Goal: Check status: Check status

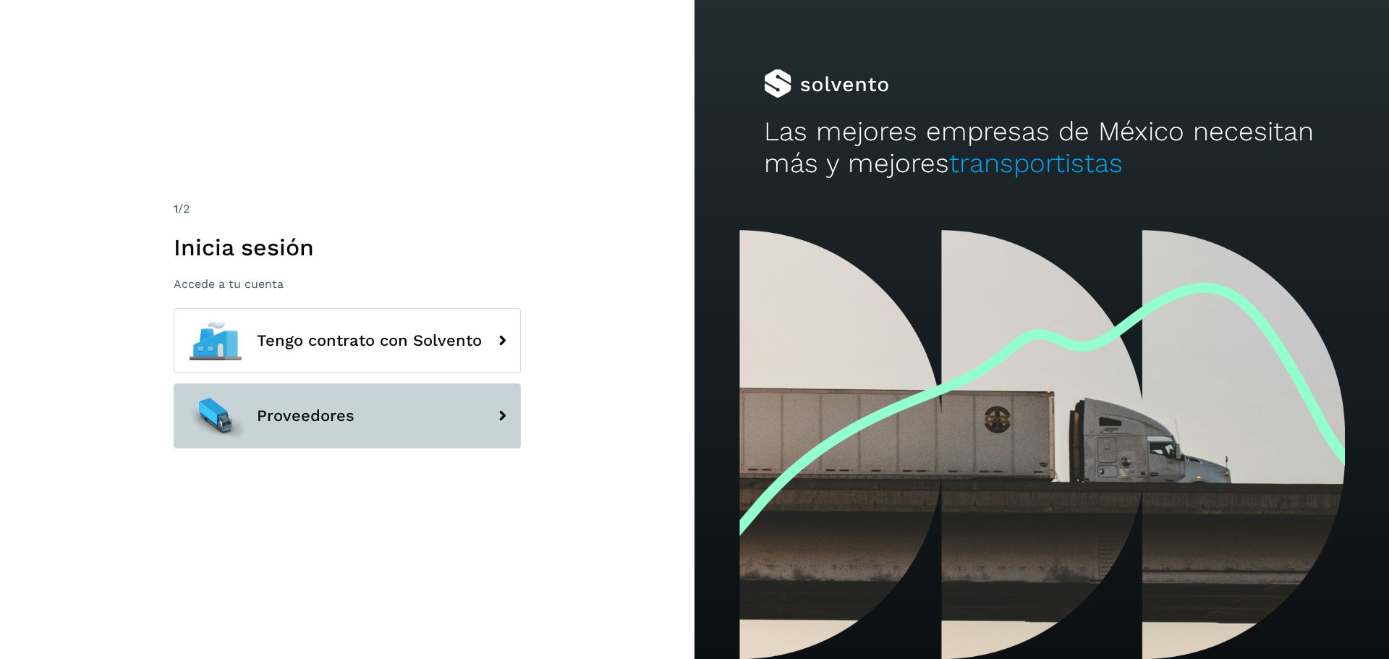
click at [346, 401] on button "Proveedores" at bounding box center [347, 415] width 347 height 65
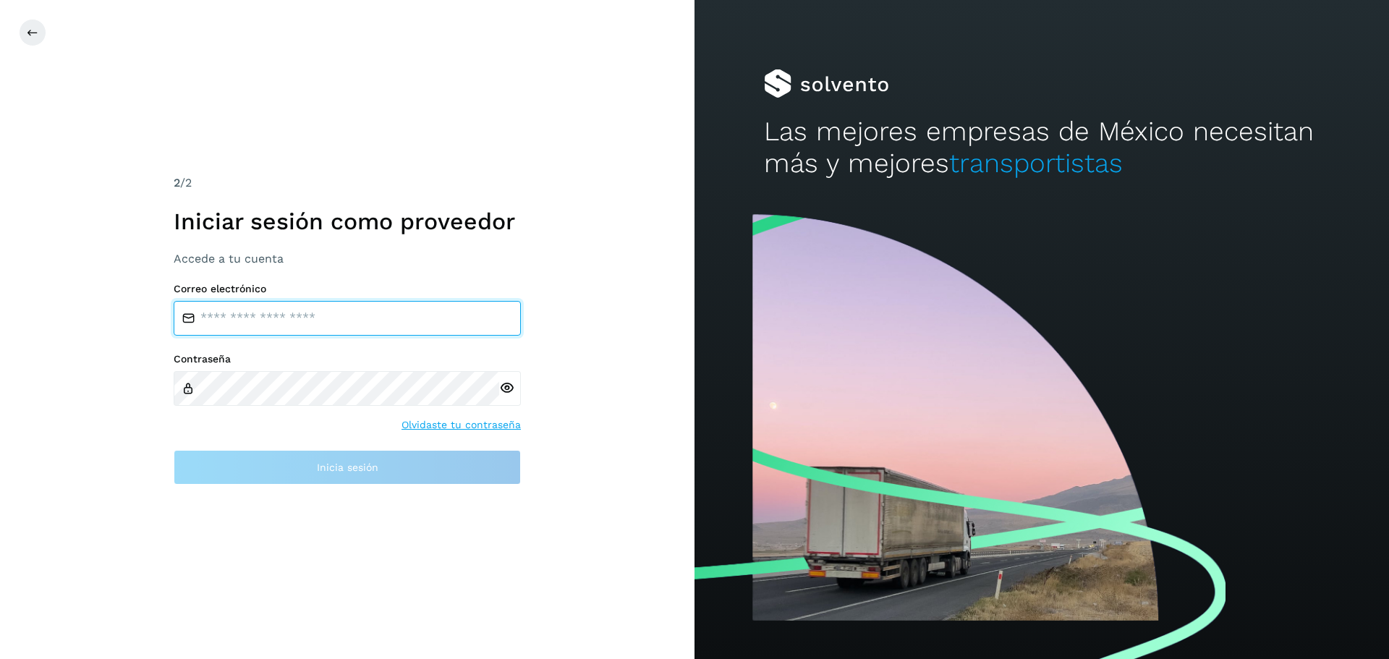
type input "**********"
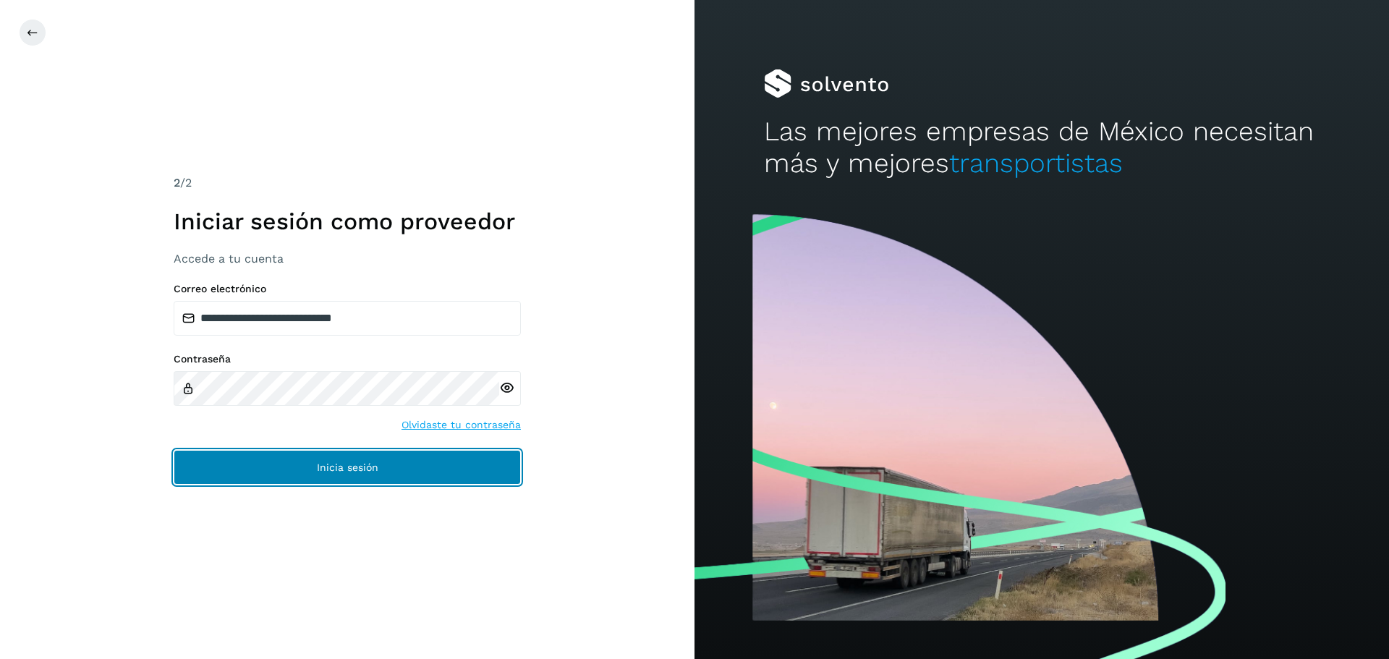
click at [305, 472] on button "Inicia sesión" at bounding box center [347, 467] width 347 height 35
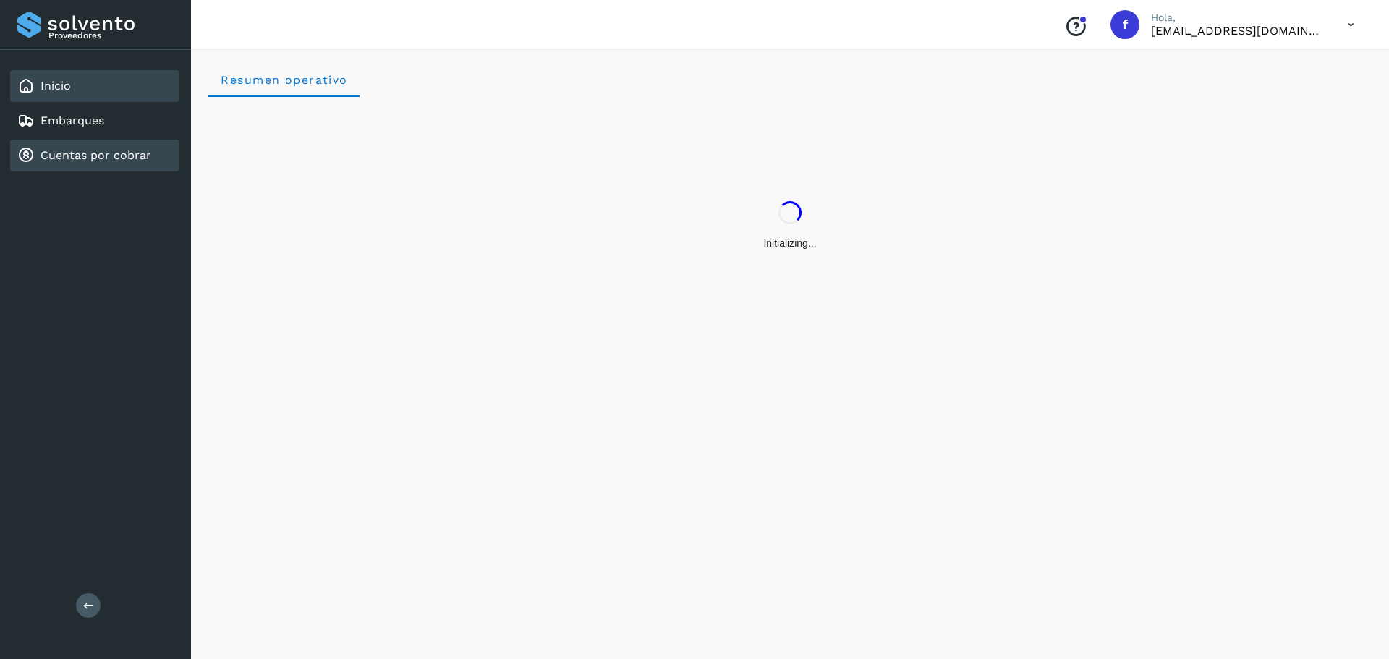
click at [55, 165] on div "Cuentas por cobrar" at bounding box center [94, 156] width 169 height 32
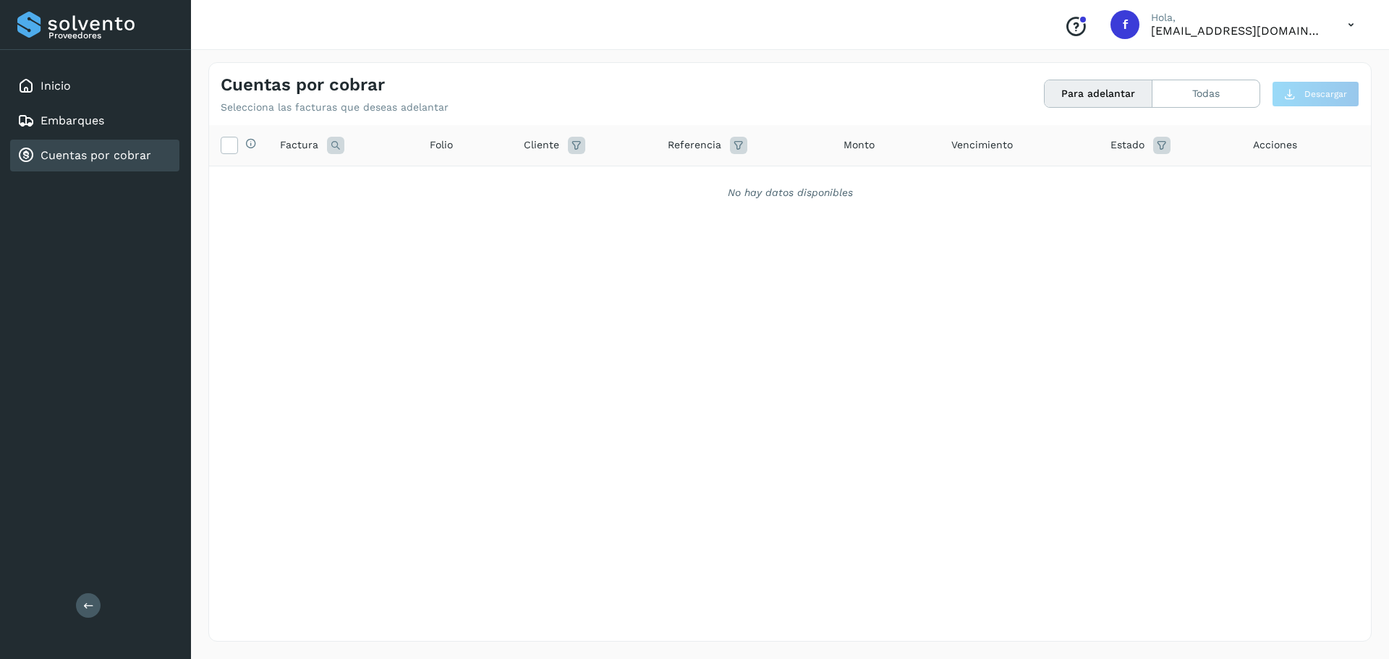
click at [90, 148] on div "Cuentas por cobrar" at bounding box center [84, 155] width 134 height 17
click at [98, 117] on link "Embarques" at bounding box center [73, 121] width 64 height 14
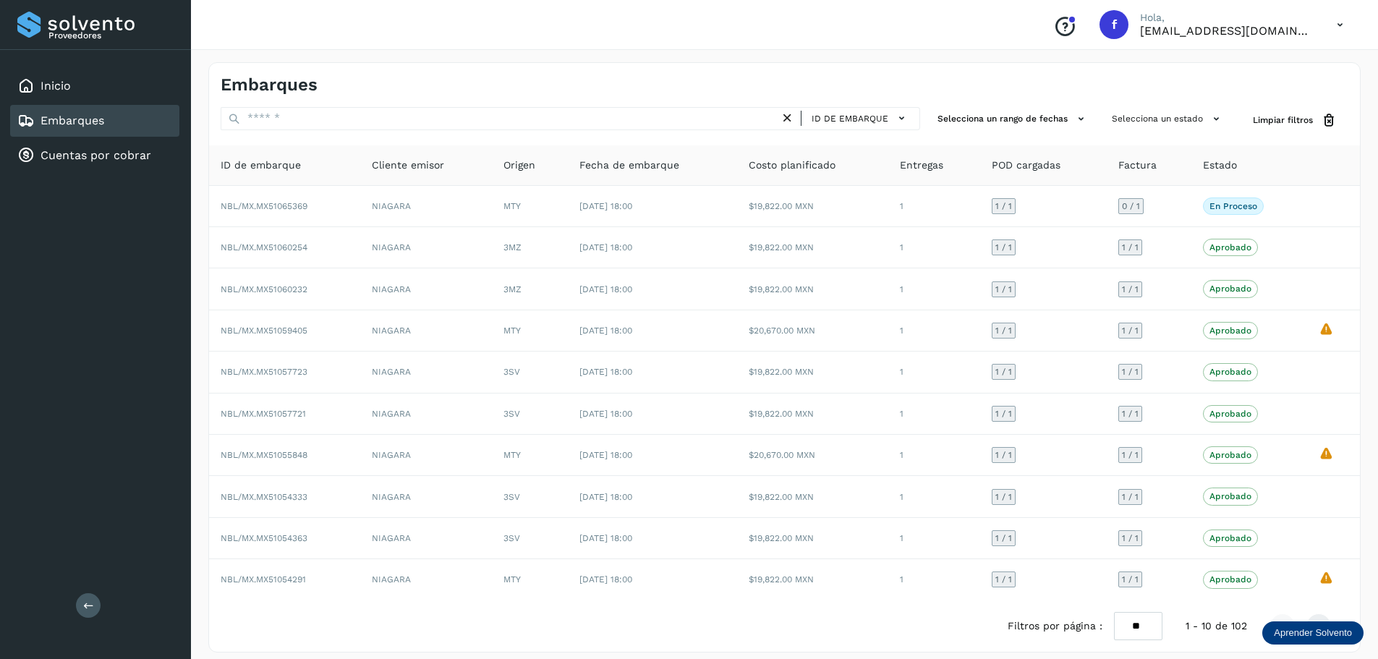
scroll to position [11, 0]
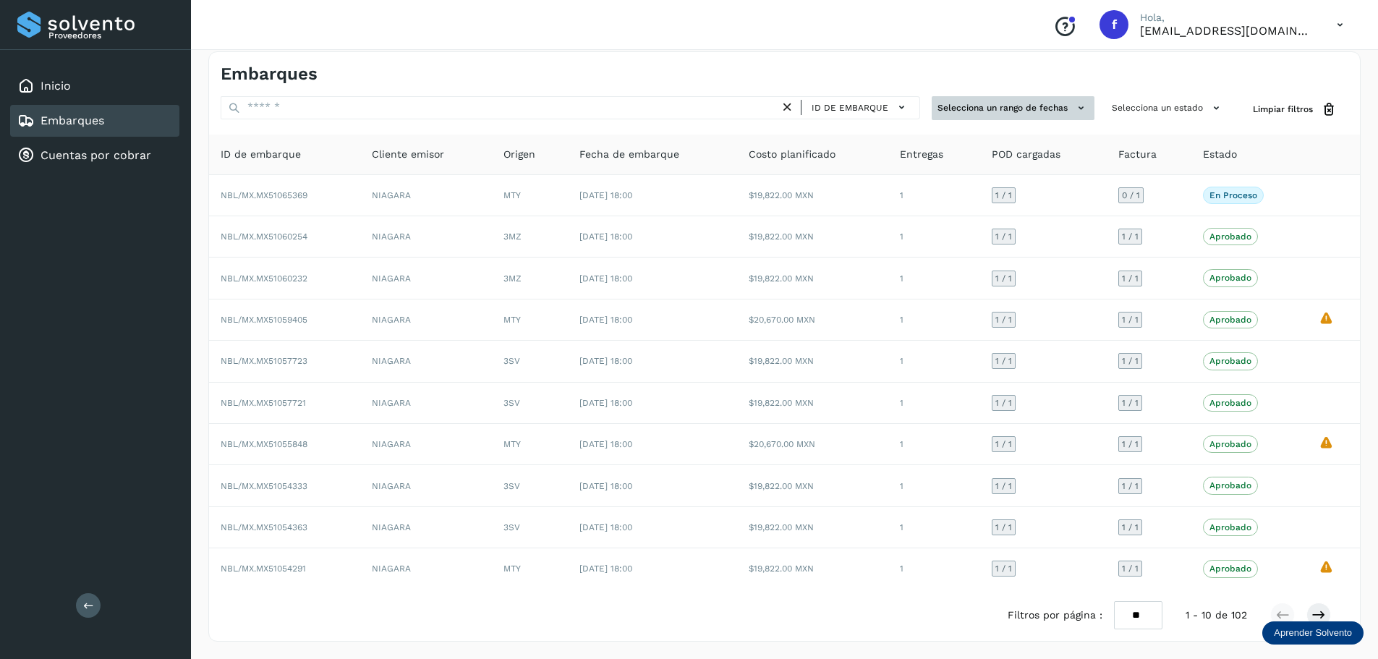
click at [1043, 103] on button "Selecciona un rango de fechas" at bounding box center [1013, 108] width 163 height 24
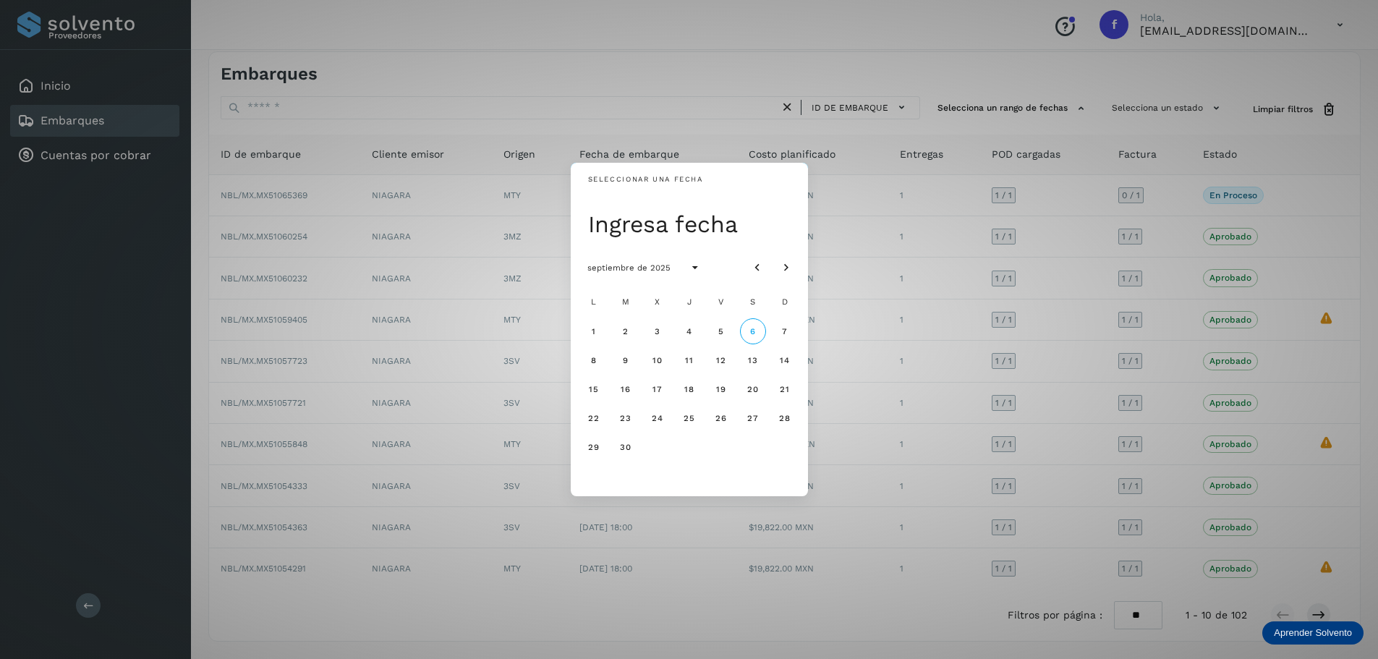
click at [1096, 124] on div "Seleccionar una fecha Ingresa fecha septiembre de 2025 L M X J V S D 1 2 3 4 5 …" at bounding box center [689, 329] width 1378 height 659
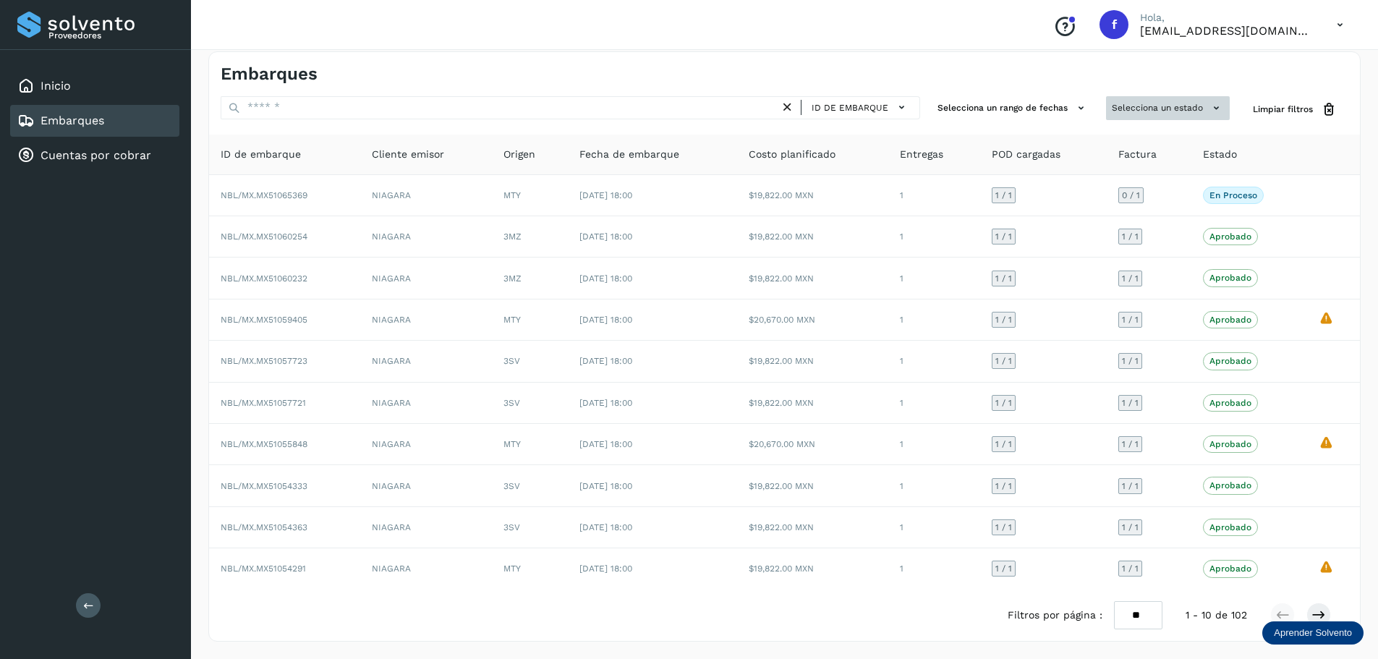
click at [1212, 97] on button "Selecciona un estado" at bounding box center [1168, 108] width 124 height 24
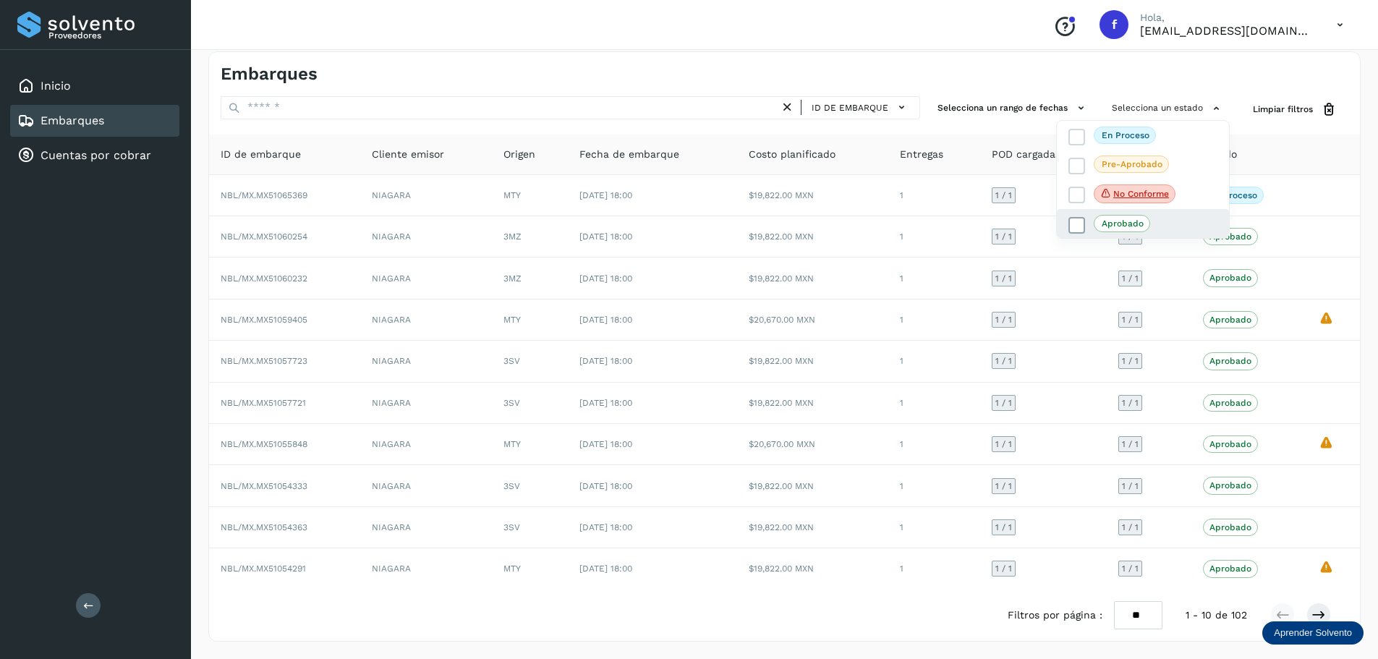
click at [1084, 224] on label "Aprobado" at bounding box center [1109, 223] width 82 height 17
click at [1078, 229] on icon at bounding box center [1077, 226] width 14 height 14
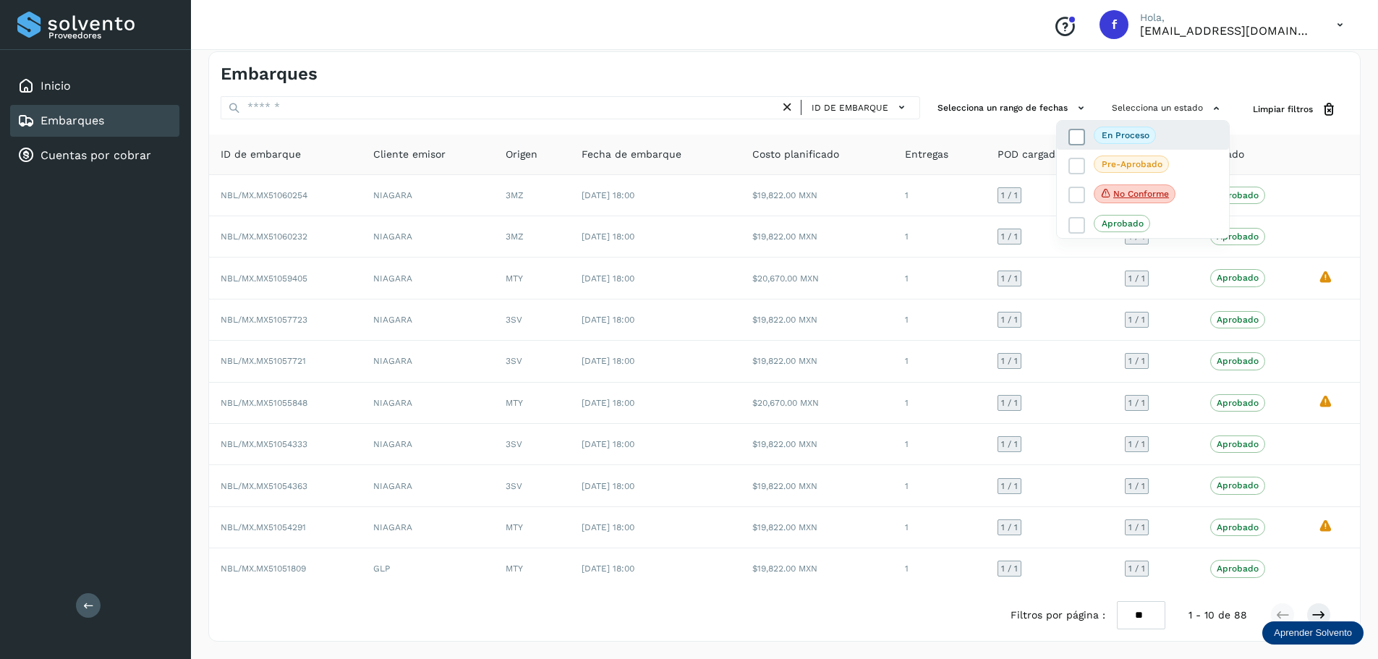
click at [1081, 142] on icon at bounding box center [1077, 136] width 14 height 14
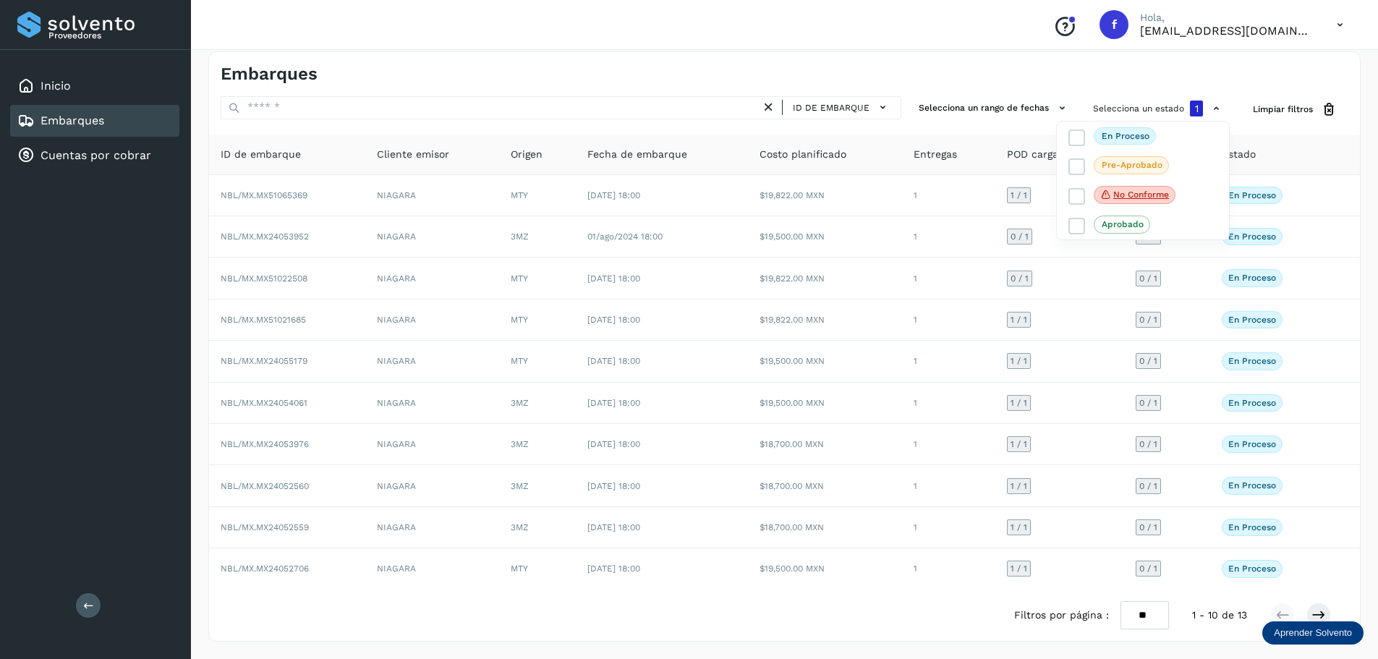
click at [1112, 73] on div at bounding box center [689, 329] width 1378 height 659
